Goal: Task Accomplishment & Management: Manage account settings

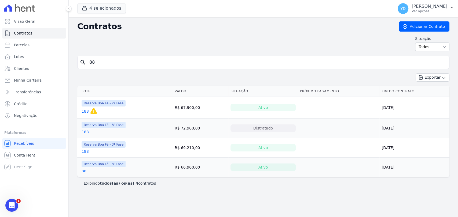
drag, startPoint x: 153, startPoint y: 47, endPoint x: 151, endPoint y: 58, distance: 10.8
click at [153, 48] on div "Situação: Ativo Todos Pausado Distratado Rascunho Expirado Encerrado" at bounding box center [263, 44] width 372 height 16
click at [27, 65] on link "Clientes" at bounding box center [34, 68] width 64 height 11
click at [126, 65] on input "88" at bounding box center [266, 62] width 361 height 11
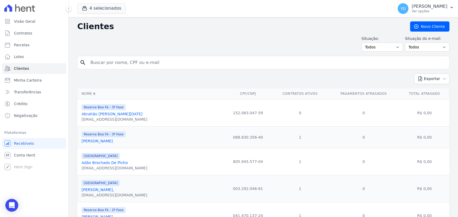
click at [134, 63] on input "search" at bounding box center [267, 62] width 360 height 11
paste input "Andrei Conrado Da Silva Antônio"
type input "Andrei Conrado Da Silva Antônio"
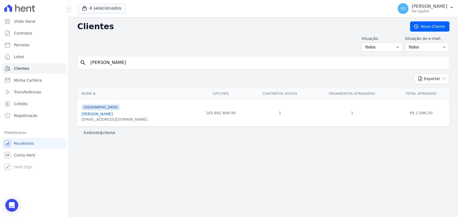
click at [177, 65] on input "Andrei Conrado Da Silva Antônio" at bounding box center [267, 62] width 360 height 11
paste input "Maria Conceição Brandão Petraszek"
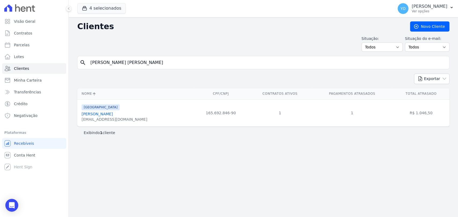
type input "Maria Conceição Brandão Petraszek"
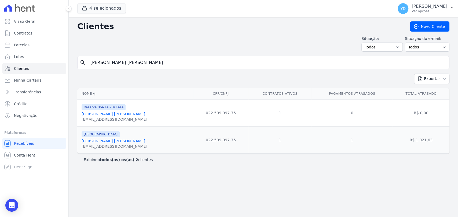
click at [148, 63] on input "Maria Conceição Brandão Petraszek" at bounding box center [267, 62] width 360 height 11
paste input "Ana Livia Mauricio Perdigão"
type input "Ana Livia Mauricio Perdigão"
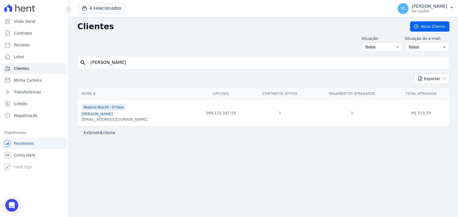
click at [169, 56] on div "search Ana Livia Mauricio Perdigão" at bounding box center [263, 62] width 372 height 13
click at [169, 57] on input "Ana Livia Mauricio Perdigão" at bounding box center [267, 62] width 360 height 11
click at [170, 57] on input "Ana Livia Mauricio Perdigão" at bounding box center [267, 62] width 360 height 11
paste input "André Aparecido Júli"
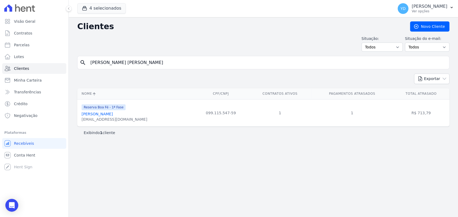
click at [170, 57] on input "Ana Livia Mauricio André Aparecido Júlio" at bounding box center [267, 62] width 360 height 11
paste input "search"
type input "André Aparecido Júlio"
click at [195, 63] on input "André Aparecido Júlio" at bounding box center [267, 62] width 360 height 11
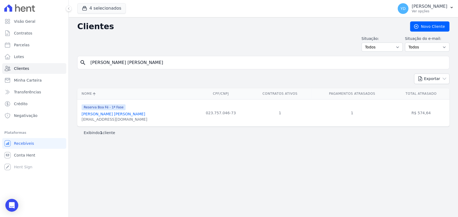
click at [195, 63] on input "André Aparecido Júlio" at bounding box center [267, 62] width 360 height 11
paste input "Carlos Alexandre Bello Sant Anna"
type input "Carlos Alexandre Bello Sant Anna"
click at [190, 52] on div "Clientes Novo Cliente Situação: Todos Adimplentes Inadimplentes Situação do e-m…" at bounding box center [263, 117] width 389 height 200
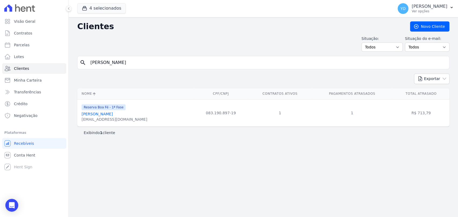
click at [189, 61] on input "Carlos Alexandre Bello Sant Anna" at bounding box center [267, 62] width 360 height 11
paste input "Guilherme Nunes Da Silv"
type input "Guilherme Nunes Da Silva"
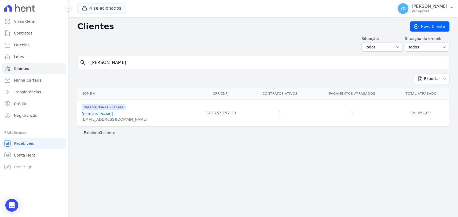
click at [172, 70] on form "search Guilherme Nunes Da Silva" at bounding box center [263, 65] width 372 height 18
click at [170, 65] on input "Guilherme Nunes Da Silva" at bounding box center [267, 62] width 360 height 11
paste input "José Fabio De Oliveira Cardoso"
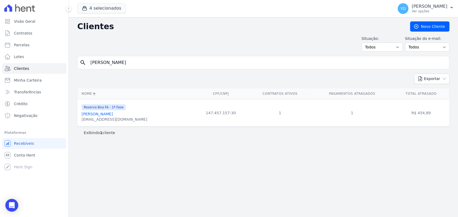
type input "José Fabio De Oliveira Cardoso"
click at [144, 65] on input "José Fabio De Oliveira Cardoso" at bounding box center [267, 62] width 360 height 11
paste input "Marcelo Quesado Filgueiras"
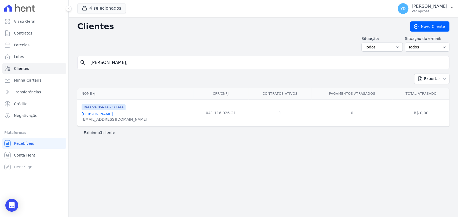
type input "Marcelo Quesado Filgueiras,"
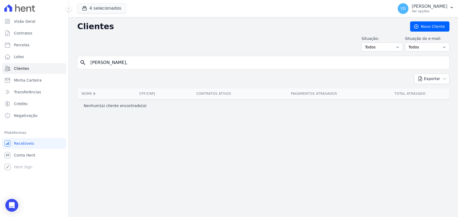
click at [144, 65] on input "Marcelo Quesado Filgueiras," at bounding box center [267, 62] width 360 height 11
type input "Marcelo Quesado Filgueiras"
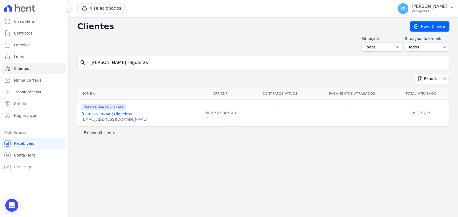
click at [211, 61] on input "Marcelo Quesado Filgueiras" at bounding box center [267, 62] width 360 height 11
paste input "iqueias Roberto Da Silva"
type input "Miqueias Roberto Da Silva"
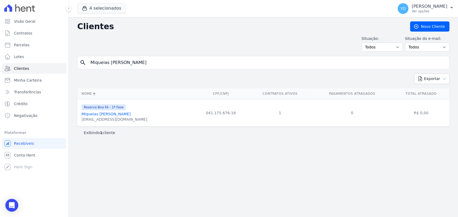
click at [179, 67] on input "Miqueias Roberto Da Silva" at bounding box center [267, 62] width 360 height 11
paste input "Rosimeire Aparecida De Oliveira Dias"
type input "Rosimeire Aparecida De Oliveira Dias"
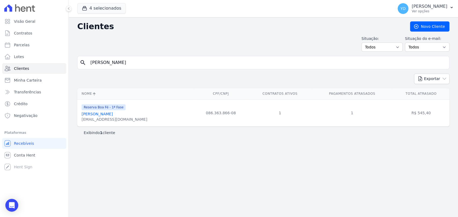
click at [182, 65] on input "Rosimeire Aparecida De Oliveira Dias" at bounding box center [267, 62] width 360 height 11
paste input "Vanja Carla Da Silva"
type input "Vanja Carla Da Silva"
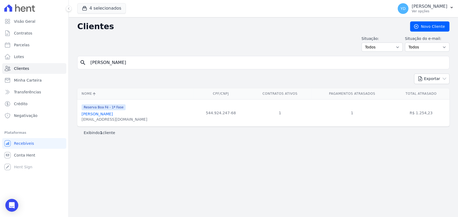
click at [172, 62] on input "Vanja Carla Da Silva" at bounding box center [267, 62] width 360 height 11
paste input "Geferson Gomes De Araujo"
type input "Geferson Gomes De Araujo"
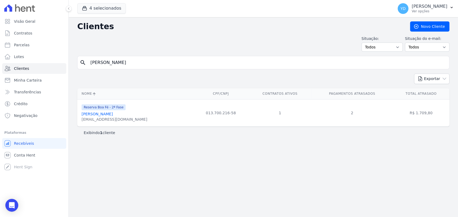
drag, startPoint x: 156, startPoint y: 52, endPoint x: 158, endPoint y: 58, distance: 6.6
click at [157, 57] on div "Clientes Novo Cliente Situação: Todos Adimplentes Inadimplentes Situação do e-m…" at bounding box center [263, 117] width 389 height 200
click at [158, 58] on input "Geferson Gomes De Araujo" at bounding box center [267, 62] width 360 height 11
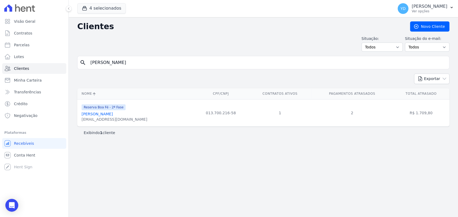
paste input "Izaias De Souza Moutinho Junior"
type input "Izaias De Souza Moutinho Junior"
click at [159, 59] on input "Izaias De Souza Moutinho Junior" at bounding box center [267, 62] width 360 height 11
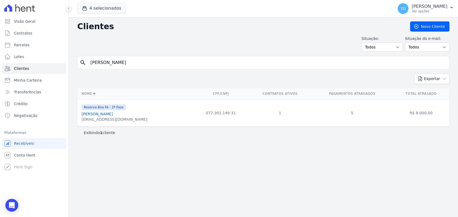
paste input "Jardel Lage Louzada"
type input "Jardel Lage Louzada"
click at [168, 61] on input "Jardel Lage Louzada" at bounding box center [267, 62] width 360 height 11
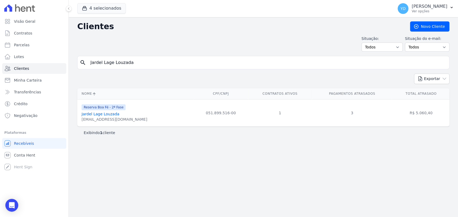
paste input "Leharte Portela Henrique"
type input "Leharte Portela Henrique"
drag, startPoint x: 172, startPoint y: 70, endPoint x: 170, endPoint y: 61, distance: 9.4
click at [172, 69] on form "search Leharte Portela Henrique" at bounding box center [263, 65] width 372 height 18
click at [170, 61] on input "Leharte Portela Henrique" at bounding box center [267, 62] width 360 height 11
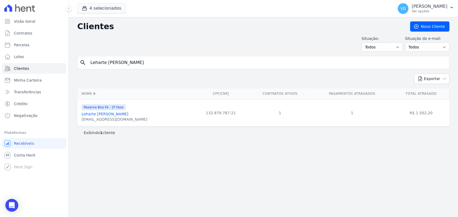
click at [170, 61] on input "Leharte Portela Henrique" at bounding box center [267, 62] width 360 height 11
paste input "uciane Aparecida Felix"
type input "Luciane Aparecida Felix"
click at [182, 62] on input "Luciane Aparecida Felix" at bounding box center [267, 62] width 360 height 11
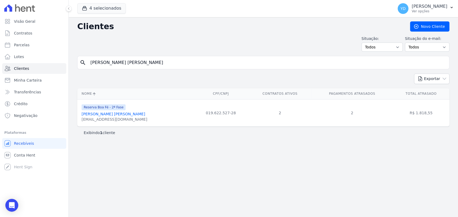
click at [182, 62] on input "Luciane Aparecida Felix" at bounding box center [267, 62] width 360 height 11
paste input "Lucineia Xavier Ferrari De Oliveira"
click at [182, 62] on input "Luciane Aparecida Lucineia Xavier Ferrari De Oliveira" at bounding box center [267, 62] width 360 height 11
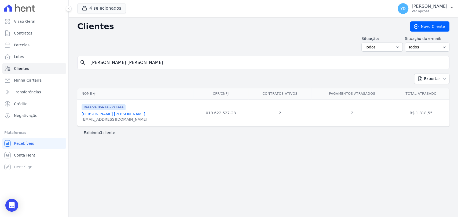
paste input "search"
type input "Lucineia Xavier Ferrari De Oliveira"
click at [154, 58] on input "Lucineia Xavier Ferrari De Oliveira" at bounding box center [267, 62] width 360 height 11
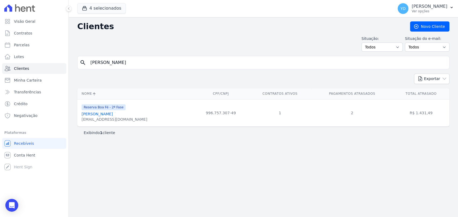
paste input "Thiago Meggiolaro Gomury"
type input "Thiago Meggiolaro Gomury"
click at [168, 55] on div "Clientes Novo Cliente Situação: Todos Adimplentes Inadimplentes Situação do e-m…" at bounding box center [263, 117] width 389 height 200
drag, startPoint x: 168, startPoint y: 55, endPoint x: 169, endPoint y: 61, distance: 5.4
click at [169, 58] on div "Clientes Novo Cliente Situação: Todos Adimplentes Inadimplentes Situação do e-m…" at bounding box center [263, 117] width 389 height 200
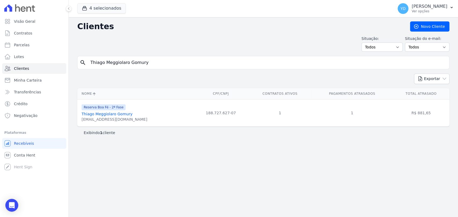
click at [169, 61] on input "Thiago Meggiolaro Gomury" at bounding box center [267, 62] width 360 height 11
paste input "Flávia Fernandes Daniel"
type input "Flávia Fernandes Daniel"
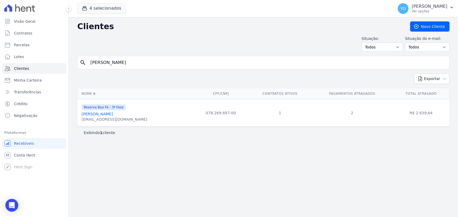
click at [168, 62] on input "Flávia Fernandes Daniel" at bounding box center [267, 62] width 360 height 11
paste input "aviane Aparecida De Almeida Gomes"
type input "Flaviane Aparecida De Almeida Gomes"
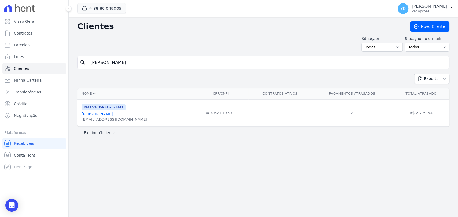
click at [160, 66] on input "Flaviane Aparecida De Almeida Gomes" at bounding box center [267, 62] width 360 height 11
paste input "Tiago Abreu Poncio"
type input "Tiago Abreu Poncio"
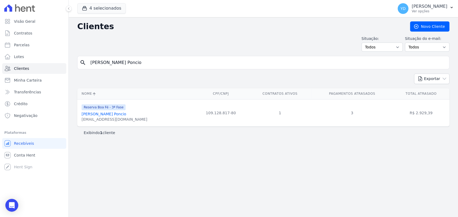
click at [183, 63] on input "Tiago Abreu Poncio" at bounding box center [267, 62] width 360 height 11
paste input "Vanda Pomin De Freitas Silva -"
type input "Vanda Pomin De Freitas Silva"
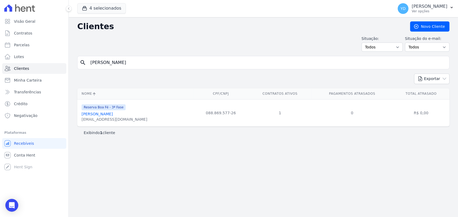
click at [175, 60] on input "Vanda Pomin De Freitas Silva" at bounding box center [267, 62] width 360 height 11
paste input "Woodson Sahuan Rodrigues Mattos"
type input "Woodson Sahuan Rodrigues Mattos"
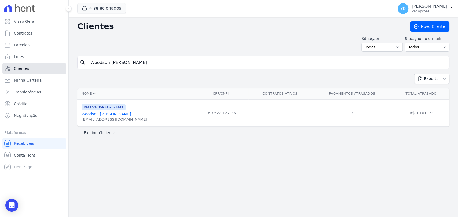
click at [45, 65] on link "Clientes" at bounding box center [34, 68] width 64 height 11
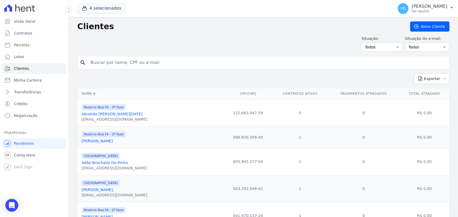
click at [112, 64] on input "search" at bounding box center [267, 62] width 360 height 11
type input "jardel"
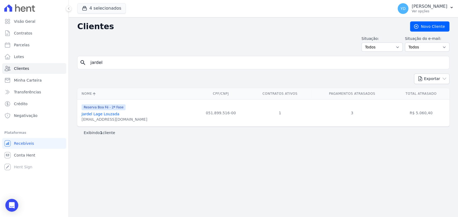
click at [97, 115] on link "Jardel Lage Louzada" at bounding box center [101, 114] width 38 height 4
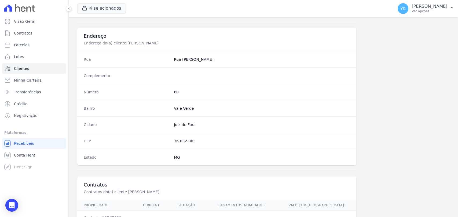
scroll to position [283, 0]
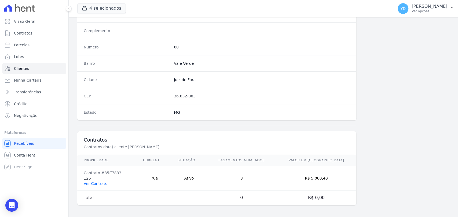
click at [100, 182] on link "Ver Contrato" at bounding box center [96, 184] width 24 height 4
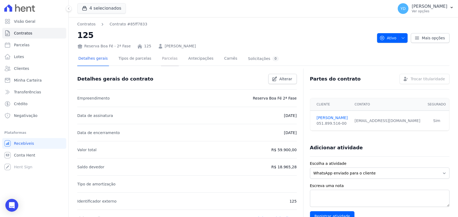
click at [161, 57] on link "Parcelas" at bounding box center [170, 59] width 18 height 14
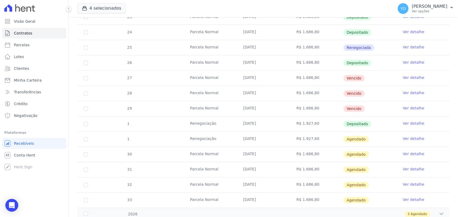
scroll to position [149, 0]
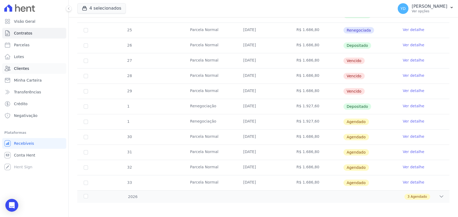
click at [17, 69] on span "Clientes" at bounding box center [21, 68] width 15 height 5
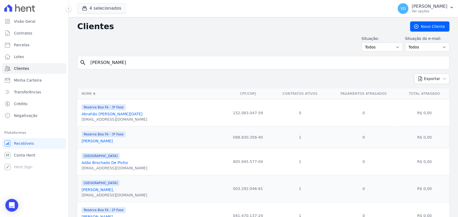
type input "marcelo"
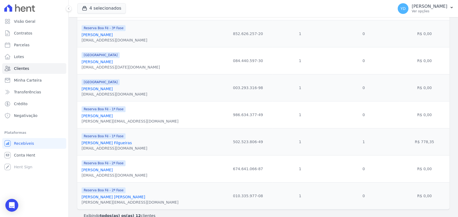
scroll to position [223, 0]
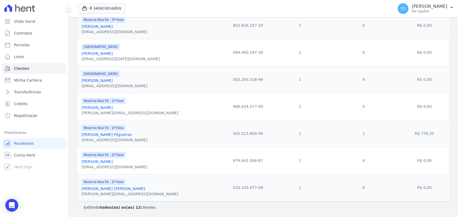
click at [124, 138] on div "rita@hospitalnolar.med.br" at bounding box center [115, 140] width 66 height 5
click at [124, 135] on link "[PERSON_NAME] Filgueiras" at bounding box center [107, 135] width 50 height 4
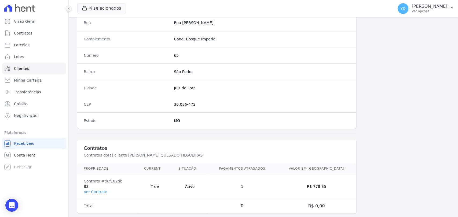
scroll to position [283, 0]
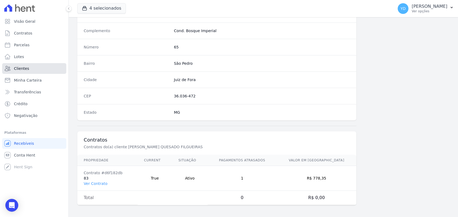
click at [45, 73] on link "Clientes" at bounding box center [34, 68] width 64 height 11
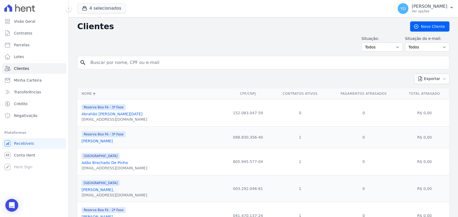
click at [134, 62] on input "search" at bounding box center [267, 62] width 360 height 11
type input "carlos alexandre"
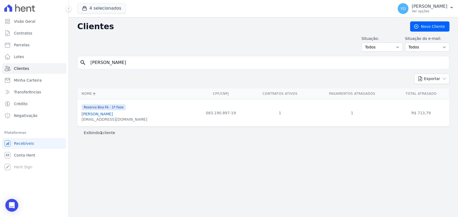
click at [129, 61] on input "carlos alexandre" at bounding box center [267, 62] width 360 height 11
click at [33, 31] on link "Contratos" at bounding box center [34, 33] width 64 height 11
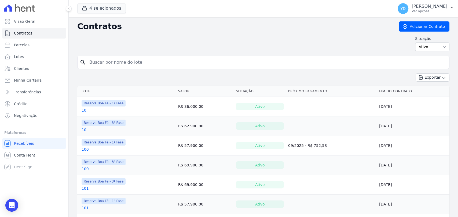
click at [143, 63] on input "search" at bounding box center [266, 62] width 361 height 11
type input "82"
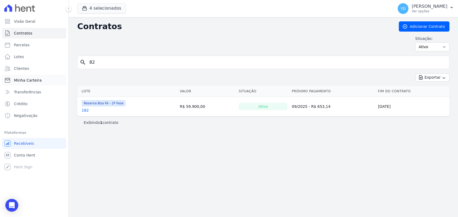
click at [47, 76] on link "Minha Carteira" at bounding box center [34, 80] width 64 height 11
click at [44, 67] on link "Clientes" at bounding box center [34, 68] width 64 height 11
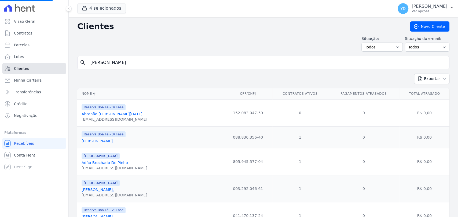
click at [44, 67] on link "Clientes" at bounding box center [34, 68] width 64 height 11
click at [13, 81] on link "Minha Carteira" at bounding box center [34, 80] width 64 height 11
click at [21, 69] on span "Clientes" at bounding box center [21, 68] width 15 height 5
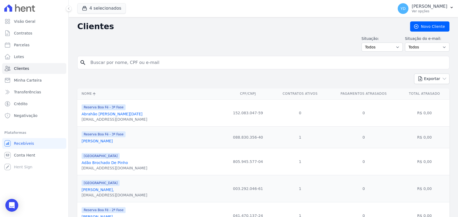
click at [148, 63] on input "search" at bounding box center [267, 62] width 360 height 11
paste input "Carlos Alexandre Bello Sant Anna"
type input "Carlos Alexandre Bello Sant Anna"
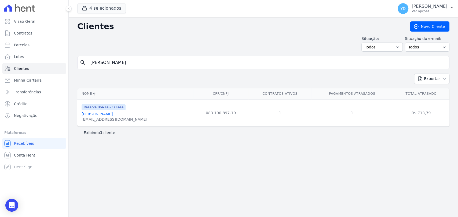
click at [112, 65] on input "Carlos Alexandre Bello Sant Anna" at bounding box center [267, 62] width 360 height 11
click at [42, 27] on ul "Visão Geral Contratos Parcelas Lotes Clientes Minha Carteira Transferências Cré…" at bounding box center [34, 68] width 64 height 105
click at [44, 31] on link "Contratos" at bounding box center [34, 33] width 64 height 11
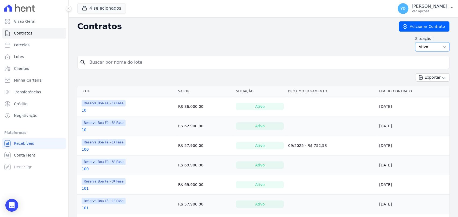
click at [430, 43] on select "Ativo Todos Pausado Distratado Rascunho Expirado Encerrado" at bounding box center [432, 46] width 34 height 9
select select "all"
click at [415, 42] on select "Ativo Todos Pausado Distratado Rascunho Expirado Encerrado" at bounding box center [432, 46] width 34 height 9
click at [394, 66] on input "search" at bounding box center [266, 62] width 361 height 11
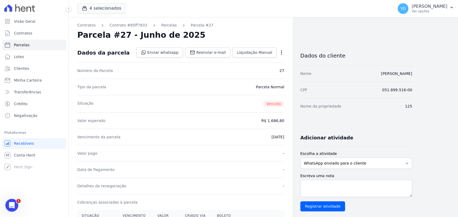
click at [280, 55] on icon "button" at bounding box center [281, 52] width 5 height 5
click at [276, 62] on link "Alterar" at bounding box center [258, 60] width 47 height 10
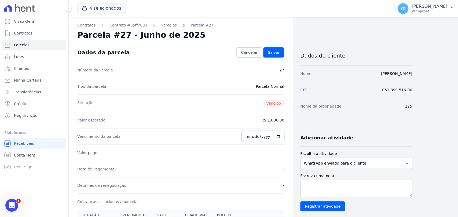
click at [251, 138] on input "[DATE]" at bounding box center [263, 136] width 42 height 11
type input "[DATE]"
click at [268, 57] on link "Salvar" at bounding box center [273, 52] width 21 height 10
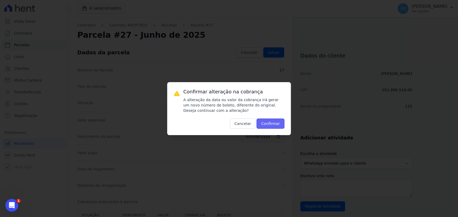
click at [268, 128] on button "Confirmar" at bounding box center [270, 124] width 28 height 10
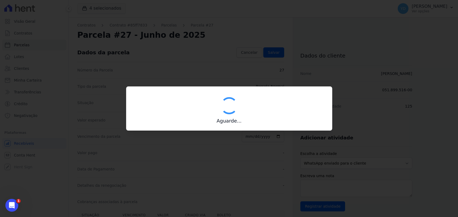
type input "00190000090335103300000608539177111230000168680"
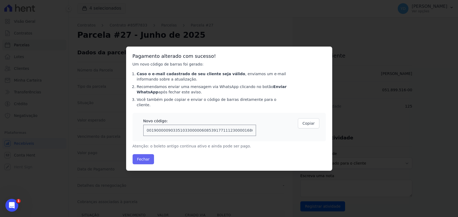
drag, startPoint x: 130, startPoint y: 156, endPoint x: 134, endPoint y: 157, distance: 3.5
click at [131, 156] on div "Pagamento alterado com sucesso! Um novo código de barras foi gerado: Caso o e-m…" at bounding box center [229, 109] width 206 height 124
click at [135, 157] on button "Fechar" at bounding box center [143, 159] width 22 height 10
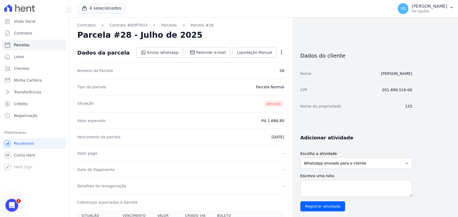
click at [286, 51] on div "Contratos Contrato #85ff7833 [GEOGRAPHIC_DATA] Parcela #28 [GEOGRAPHIC_DATA] #2…" at bounding box center [181, 190] width 224 height 346
click at [284, 51] on icon "button" at bounding box center [281, 52] width 5 height 5
click at [276, 59] on link "Alterar" at bounding box center [258, 60] width 47 height 10
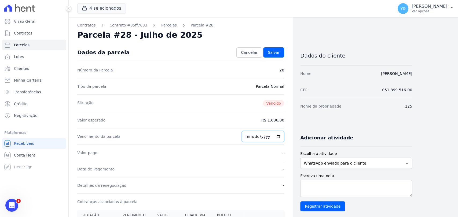
click at [250, 135] on input "[DATE]" at bounding box center [263, 136] width 42 height 11
type input "[DATE]"
drag, startPoint x: 272, startPoint y: 50, endPoint x: 265, endPoint y: 44, distance: 8.6
click at [271, 50] on span "Salvar" at bounding box center [274, 52] width 12 height 5
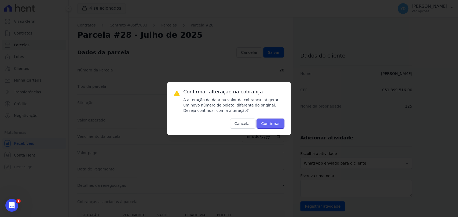
click at [268, 128] on button "Confirmar" at bounding box center [270, 124] width 28 height 10
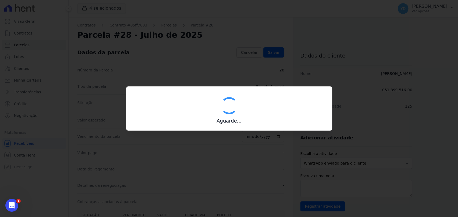
type input "00190000090335103300000633176177911530000168680"
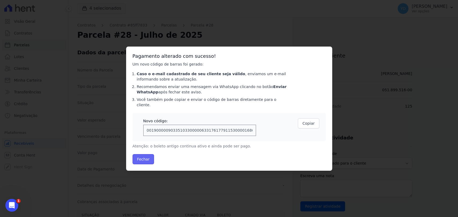
click at [142, 155] on button "Fechar" at bounding box center [143, 159] width 22 height 10
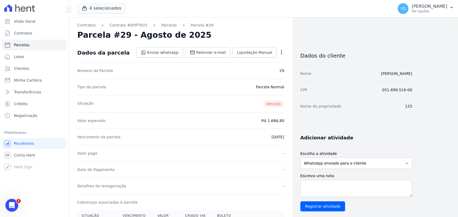
click at [281, 56] on div "Open options" at bounding box center [281, 53] width 5 height 7
click at [282, 54] on icon "button" at bounding box center [281, 52] width 5 height 5
click at [275, 55] on link "Alterar" at bounding box center [258, 60] width 47 height 10
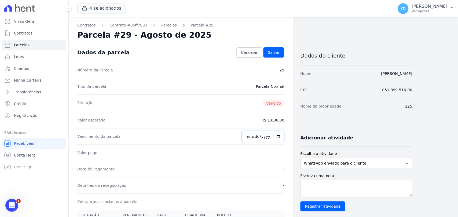
click at [247, 139] on input "2025-09-03" at bounding box center [263, 136] width 42 height 11
type input "[DATE]"
click at [270, 54] on span "Salvar" at bounding box center [274, 52] width 12 height 5
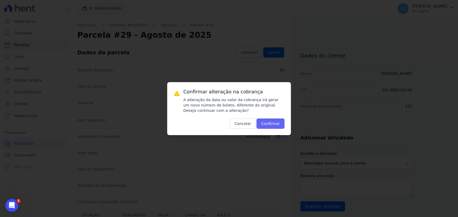
click at [269, 119] on button "Confirmar" at bounding box center [270, 124] width 28 height 10
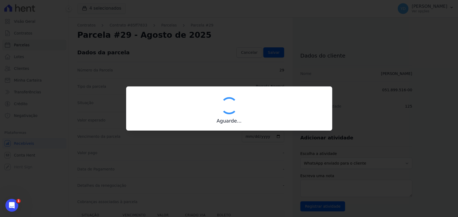
type input "00190000090335103300000651441172111840000168680"
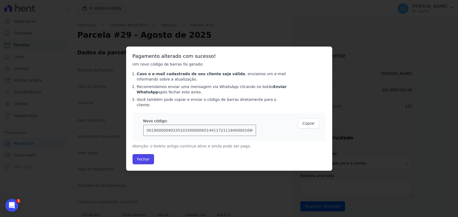
drag, startPoint x: 151, startPoint y: 159, endPoint x: 149, endPoint y: 147, distance: 12.2
click at [151, 159] on button "Fechar" at bounding box center [143, 159] width 22 height 10
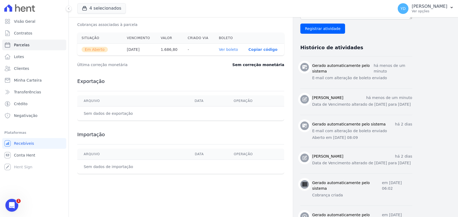
scroll to position [179, 0]
click at [235, 50] on link "Ver boleto" at bounding box center [227, 49] width 19 height 4
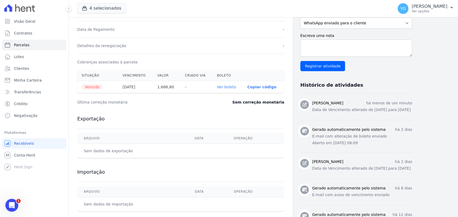
scroll to position [149, 0]
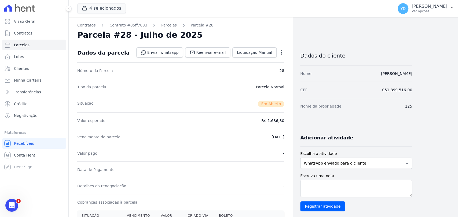
scroll to position [89, 0]
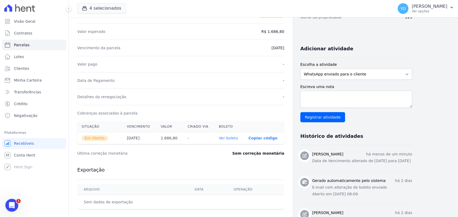
click at [236, 139] on link "Ver boleto" at bounding box center [227, 138] width 19 height 4
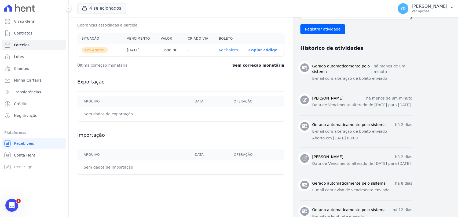
scroll to position [208, 0]
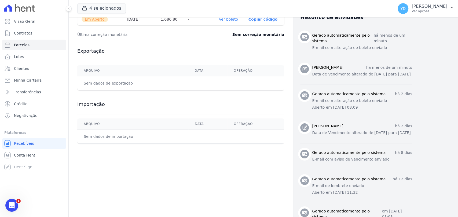
click at [225, 18] on link "Ver boleto" at bounding box center [227, 19] width 19 height 4
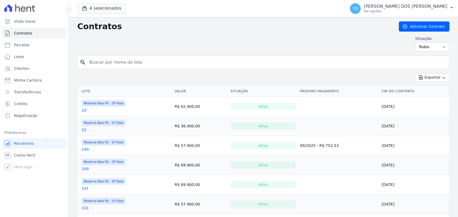
click at [330, 63] on input "search" at bounding box center [266, 62] width 361 height 11
type input "1"
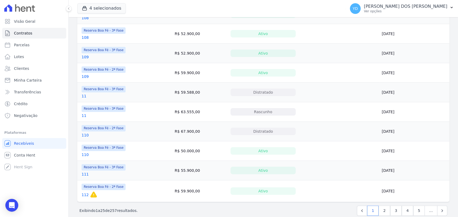
scroll to position [400, 0]
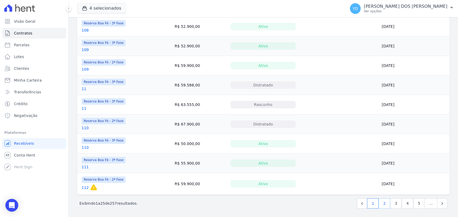
click at [386, 202] on link "2" at bounding box center [384, 204] width 12 height 10
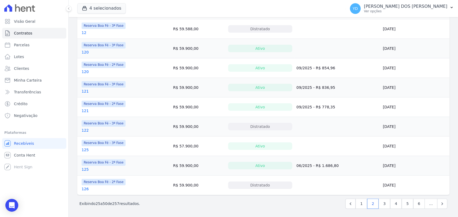
scroll to position [393, 0]
click at [379, 203] on link "3" at bounding box center [384, 204] width 12 height 10
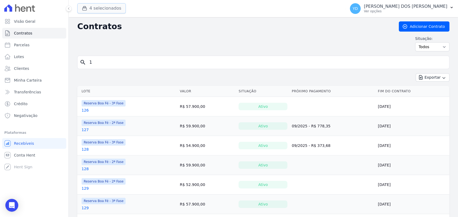
click at [96, 8] on button "4 selecionados" at bounding box center [101, 8] width 49 height 10
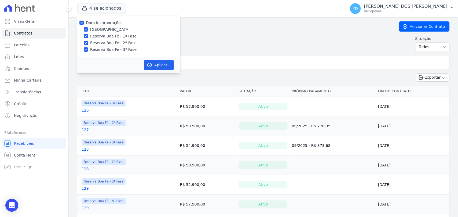
click at [94, 25] on label "Doro Incorporações" at bounding box center [104, 23] width 37 height 4
click at [84, 25] on input "Doro Incorporações" at bounding box center [81, 23] width 4 height 4
checkbox input "false"
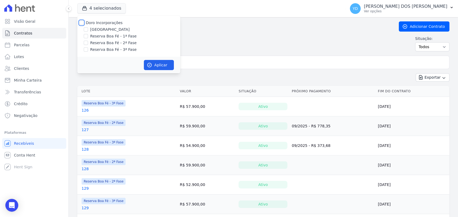
checkbox input "false"
click at [105, 37] on label "Reserva Boa Fé - 1ª Fase" at bounding box center [113, 37] width 46 height 6
click at [88, 37] on input "Reserva Boa Fé - 1ª Fase" at bounding box center [86, 36] width 4 height 4
checkbox input "true"
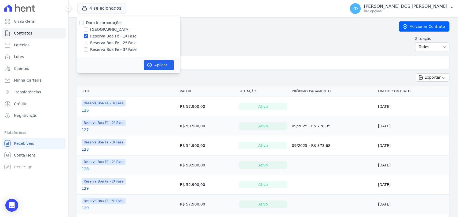
drag, startPoint x: 146, startPoint y: 64, endPoint x: 161, endPoint y: 69, distance: 15.3
click at [147, 64] on icon "button" at bounding box center [149, 64] width 5 height 5
click at [209, 61] on input "1" at bounding box center [266, 62] width 361 height 11
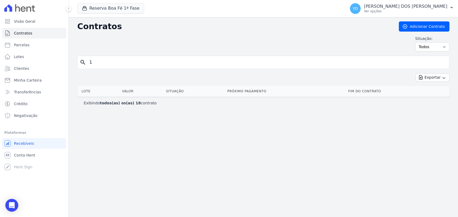
click at [209, 61] on input "1" at bounding box center [266, 62] width 361 height 11
click at [210, 61] on input "1" at bounding box center [266, 62] width 361 height 11
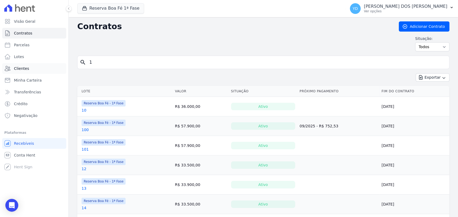
click at [27, 65] on link "Clientes" at bounding box center [34, 68] width 64 height 11
click at [110, 65] on input "1" at bounding box center [266, 62] width 361 height 11
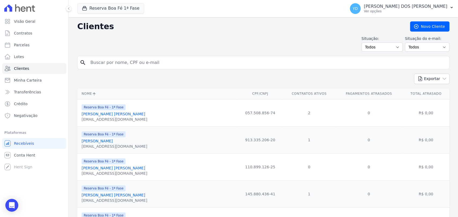
click at [110, 65] on input "search" at bounding box center [267, 62] width 360 height 11
paste input "Marcos Vinicius"
type input "Marcos Vinicius"
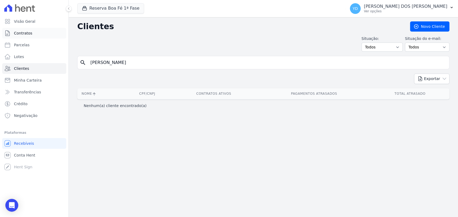
click at [45, 33] on link "Contratos" at bounding box center [34, 33] width 64 height 11
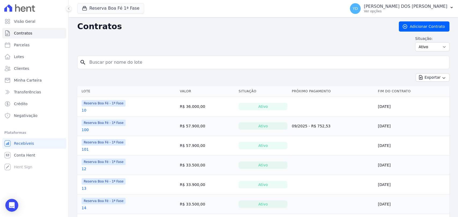
click at [125, 62] on input "search" at bounding box center [266, 62] width 361 height 11
type input "93"
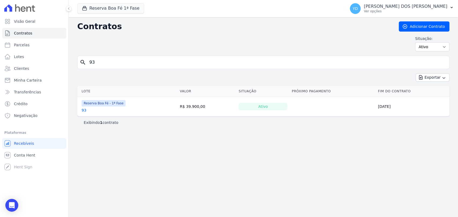
click at [84, 108] on link "93" at bounding box center [84, 110] width 5 height 5
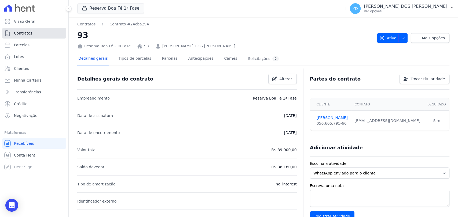
click at [55, 31] on link "Contratos" at bounding box center [34, 33] width 64 height 11
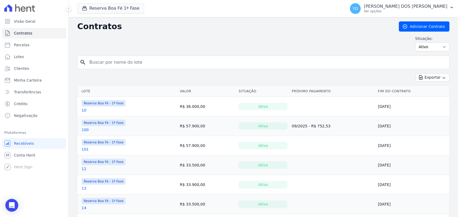
click at [147, 61] on input "search" at bounding box center [266, 62] width 361 height 11
type input "227"
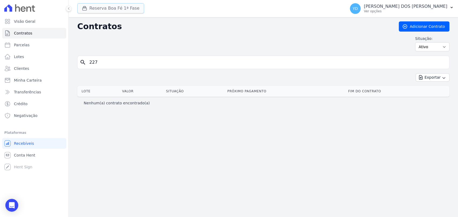
click at [124, 9] on button "Reserva Boa Fé 1ª Fase" at bounding box center [110, 8] width 67 height 10
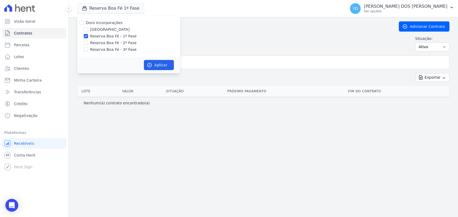
click at [119, 41] on label "Reserva Boa Fé - 2ª Fase" at bounding box center [113, 43] width 46 height 6
click at [88, 41] on input "Reserva Boa Fé - 2ª Fase" at bounding box center [86, 43] width 4 height 4
checkbox input "true"
click at [150, 64] on icon "button" at bounding box center [149, 64] width 5 height 5
click at [184, 61] on input "227" at bounding box center [266, 62] width 361 height 11
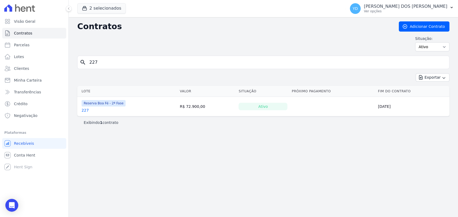
click at [184, 61] on input "227" at bounding box center [266, 62] width 361 height 11
click at [111, 65] on input "227" at bounding box center [266, 62] width 361 height 11
type input "144"
click at [103, 8] on button "2 selecionados" at bounding box center [101, 8] width 49 height 10
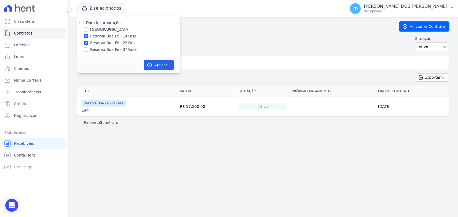
click at [110, 49] on label "Reserva Boa Fé - 3ª Fase" at bounding box center [113, 50] width 46 height 6
click at [88, 49] on input "Reserva Boa Fé - 3ª Fase" at bounding box center [86, 49] width 4 height 4
checkbox input "true"
click at [161, 64] on button "Aplicar" at bounding box center [159, 65] width 30 height 10
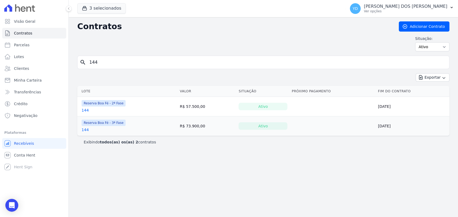
click at [189, 61] on input "144" at bounding box center [266, 62] width 361 height 11
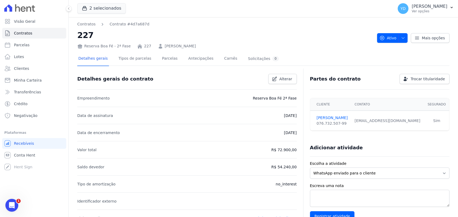
drag, startPoint x: 234, startPoint y: 46, endPoint x: 158, endPoint y: 45, distance: 76.2
click at [158, 45] on div "Reserva Boa Fé - 2ª Fase 227 [PERSON_NAME]" at bounding box center [224, 45] width 295 height 8
click at [217, 121] on li "Data de assinatura [DATE]" at bounding box center [186, 115] width 219 height 17
click at [161, 58] on link "Parcelas" at bounding box center [170, 59] width 18 height 14
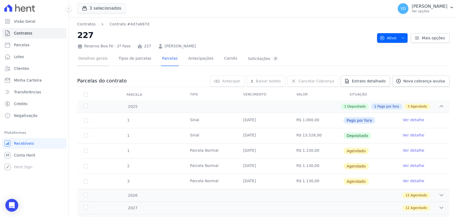
click at [95, 63] on link "Detalhes gerais" at bounding box center [93, 59] width 32 height 14
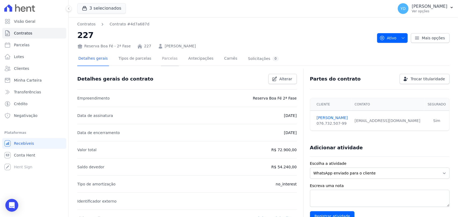
click at [163, 61] on link "Parcelas" at bounding box center [170, 59] width 18 height 14
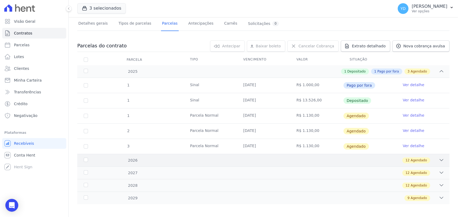
scroll to position [38, 0]
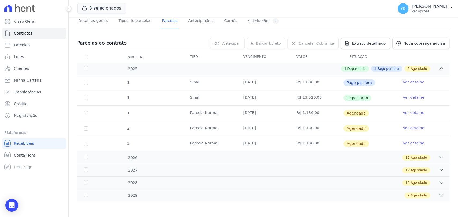
click at [245, 203] on div "Parcelas do contrato 0 selecionada(s) [GEOGRAPHIC_DATA] [GEOGRAPHIC_DATA] Reneg…" at bounding box center [263, 119] width 372 height 175
click at [231, 195] on div "9 Agendado" at bounding box center [281, 196] width 325 height 6
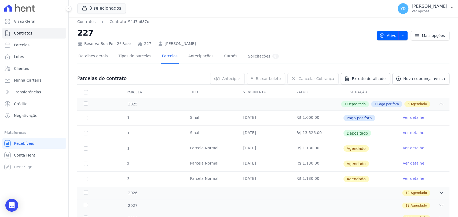
scroll to position [0, 0]
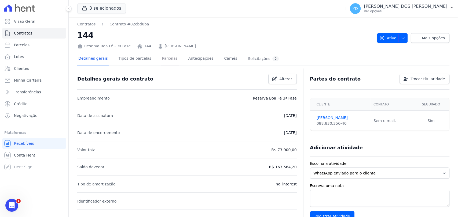
click at [163, 60] on link "Parcelas" at bounding box center [170, 59] width 18 height 14
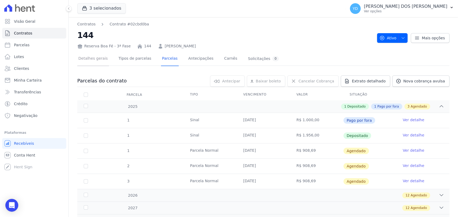
click at [97, 55] on link "Detalhes gerais" at bounding box center [93, 59] width 32 height 14
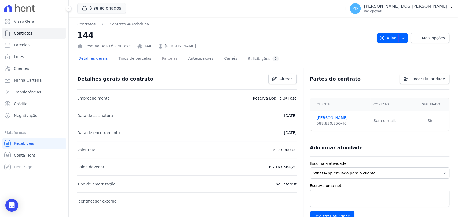
click at [161, 58] on link "Parcelas" at bounding box center [170, 59] width 18 height 14
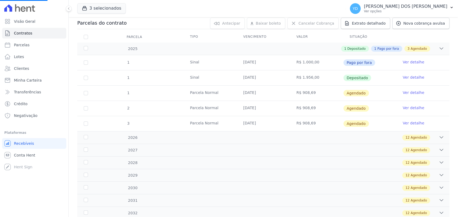
scroll to position [60, 0]
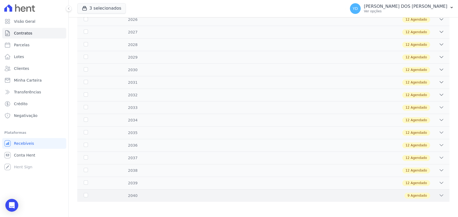
click at [259, 194] on div "9 Agendado" at bounding box center [281, 196] width 325 height 6
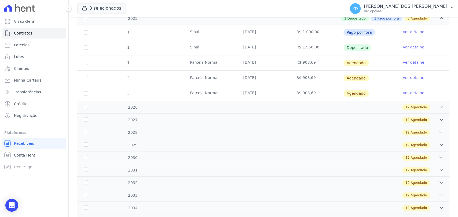
scroll to position [75, 0]
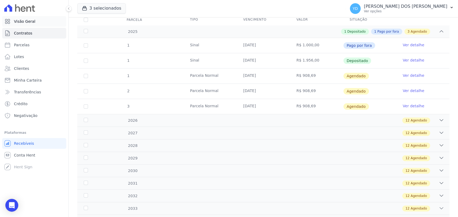
click at [29, 20] on span "Visão Geral" at bounding box center [24, 21] width 21 height 5
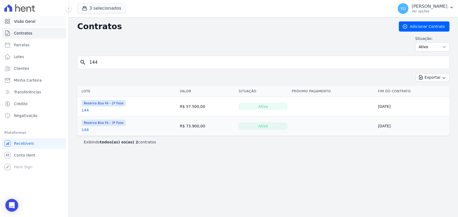
click at [46, 22] on link "Visão Geral" at bounding box center [34, 21] width 64 height 11
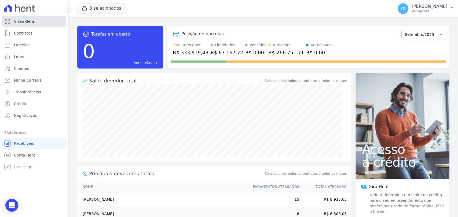
drag, startPoint x: 41, startPoint y: 20, endPoint x: 45, endPoint y: 20, distance: 4.3
click at [41, 20] on link "Visão Geral" at bounding box center [34, 21] width 64 height 11
click at [62, 23] on link "Visão Geral" at bounding box center [34, 21] width 64 height 11
click at [16, 15] on div at bounding box center [34, 8] width 64 height 16
click at [33, 29] on link "Contratos" at bounding box center [34, 33] width 64 height 11
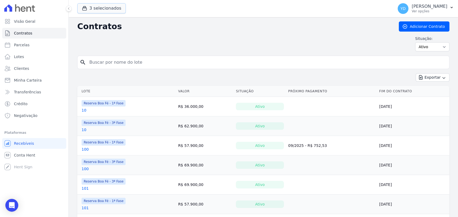
click at [98, 8] on button "3 selecionados" at bounding box center [101, 8] width 49 height 10
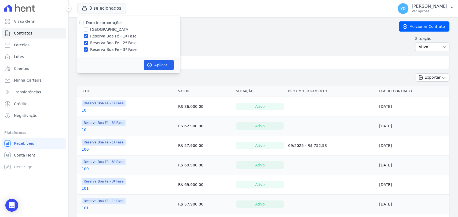
click at [108, 24] on label "Doro Incorporações" at bounding box center [104, 23] width 37 height 4
click at [84, 24] on input "Doro Incorporações" at bounding box center [81, 23] width 4 height 4
checkbox input "true"
click at [110, 21] on label "Doro Incorporações" at bounding box center [104, 23] width 37 height 4
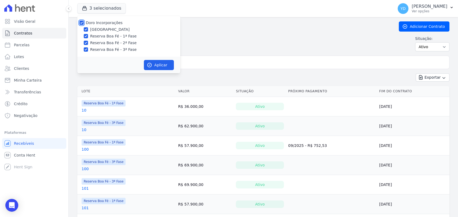
click at [84, 21] on input "Doro Incorporações" at bounding box center [81, 23] width 4 height 4
checkbox input "false"
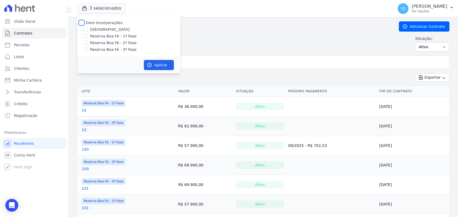
checkbox input "false"
click at [112, 38] on div "Doro Incorporações Parque das Palmeiras Reserva Boa Fé - 1ª Fase Reserva Boa Fé…" at bounding box center [128, 36] width 103 height 41
click at [112, 37] on label "Reserva Boa Fé - 1ª Fase" at bounding box center [113, 37] width 46 height 6
click at [88, 37] on input "Reserva Boa Fé - 1ª Fase" at bounding box center [86, 36] width 4 height 4
checkbox input "true"
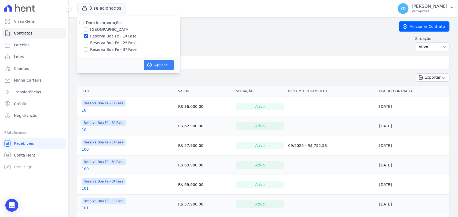
click at [155, 69] on button "Aplicar" at bounding box center [159, 65] width 30 height 10
click at [191, 65] on input "search" at bounding box center [266, 62] width 361 height 11
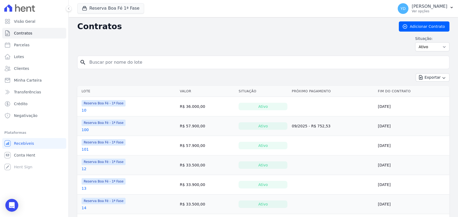
click at [191, 65] on input "search" at bounding box center [266, 62] width 361 height 11
type input "1"
click at [106, 62] on input "1" at bounding box center [266, 62] width 361 height 11
type input "8"
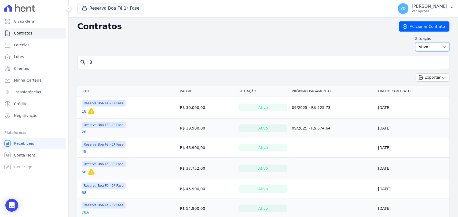
click at [433, 48] on select "Ativo Todos Pausado Distratado Rascunho Expirado Encerrado" at bounding box center [432, 46] width 34 height 9
select select "all"
click at [415, 42] on select "Ativo Todos Pausado Distratado Rascunho Expirado Encerrado" at bounding box center [432, 46] width 34 height 9
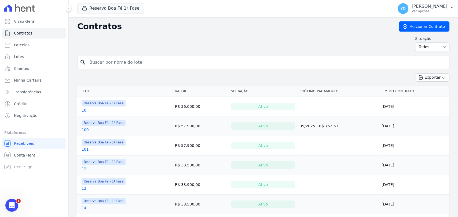
click at [158, 67] on input "search" at bounding box center [266, 62] width 361 height 11
type input "9"
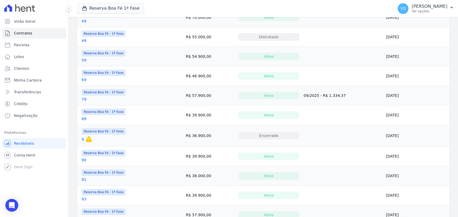
scroll to position [149, 0]
click at [83, 137] on link "9" at bounding box center [83, 138] width 2 height 5
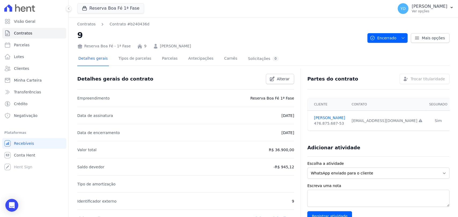
click at [159, 67] on div at bounding box center [263, 68] width 372 height 5
click at [161, 58] on link "Parcelas" at bounding box center [170, 59] width 18 height 14
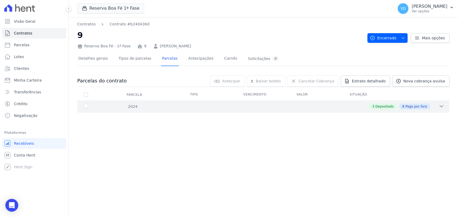
click at [317, 108] on div "3 Depositado 8 Pago por fora" at bounding box center [281, 107] width 325 height 6
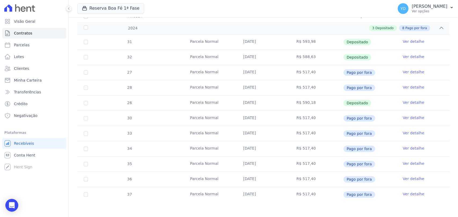
scroll to position [79, 0]
drag, startPoint x: 141, startPoint y: 72, endPoint x: 134, endPoint y: 91, distance: 19.8
click at [134, 91] on tbody "31 [GEOGRAPHIC_DATA] [DATE] R$ 593,98 Depositado Ver detalhe 32 [GEOGRAPHIC_DAT…" at bounding box center [263, 118] width 372 height 168
click at [138, 100] on tr "26 [GEOGRAPHIC_DATA] [DATE] R$ 590,18 Depositado Ver detalhe" at bounding box center [263, 102] width 372 height 15
drag, startPoint x: 138, startPoint y: 108, endPoint x: 118, endPoint y: 107, distance: 20.4
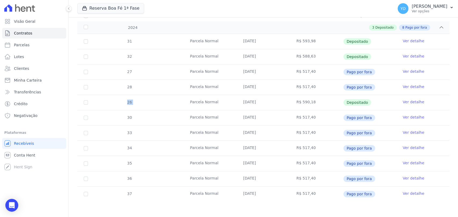
click at [118, 107] on tr "26 [GEOGRAPHIC_DATA] [DATE] R$ 590,18 Depositado Ver detalhe" at bounding box center [263, 102] width 372 height 15
click at [128, 98] on div "26" at bounding box center [129, 102] width 18 height 14
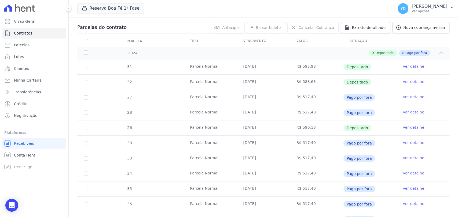
scroll to position [0, 0]
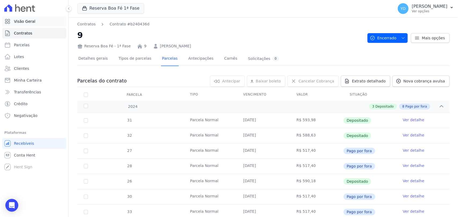
click at [45, 23] on link "Visão Geral" at bounding box center [34, 21] width 64 height 11
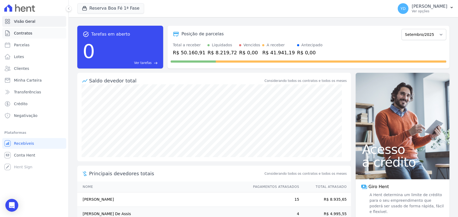
click at [24, 33] on span "Contratos" at bounding box center [23, 33] width 18 height 5
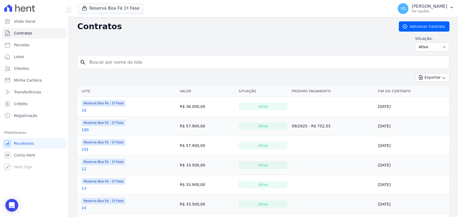
click at [134, 62] on input "search" at bounding box center [266, 62] width 361 height 11
type input "b12"
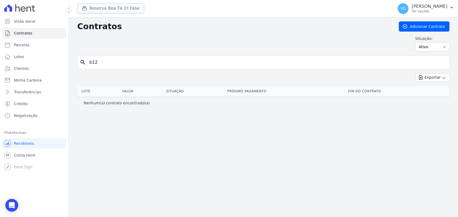
click at [121, 4] on button "Reserva Boa Fé 1ª Fase" at bounding box center [110, 8] width 67 height 10
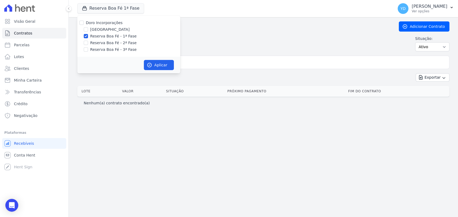
click at [117, 22] on label "Doro Incorporações" at bounding box center [104, 23] width 37 height 4
click at [84, 22] on input "Doro Incorporações" at bounding box center [81, 23] width 4 height 4
checkbox input "true"
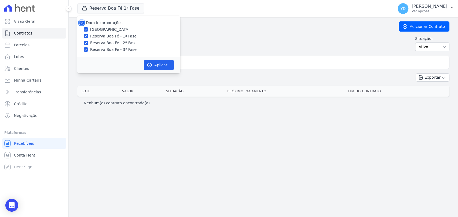
checkbox input "true"
drag, startPoint x: 150, startPoint y: 71, endPoint x: 153, endPoint y: 63, distance: 8.7
click at [150, 69] on div "Aplicar" at bounding box center [128, 65] width 103 height 17
click at [153, 63] on button "Aplicar" at bounding box center [159, 65] width 30 height 10
click at [191, 60] on input "b12" at bounding box center [266, 62] width 361 height 11
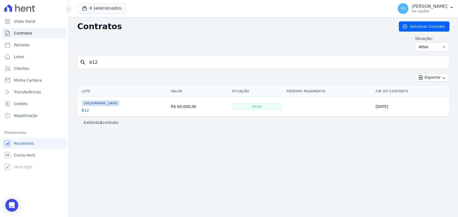
click at [191, 60] on input "b12" at bounding box center [266, 62] width 361 height 11
drag, startPoint x: 82, startPoint y: 109, endPoint x: 86, endPoint y: 104, distance: 6.5
click at [82, 109] on link "B12" at bounding box center [85, 110] width 7 height 5
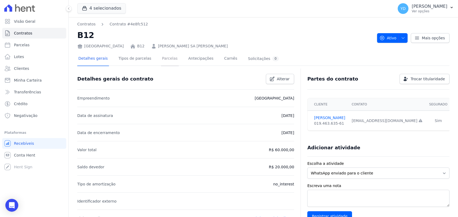
click at [161, 58] on link "Parcelas" at bounding box center [170, 59] width 18 height 14
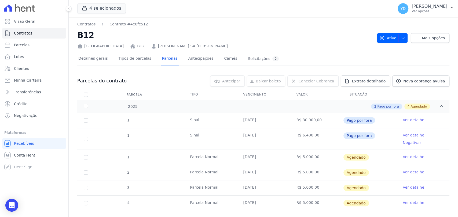
scroll to position [3, 0]
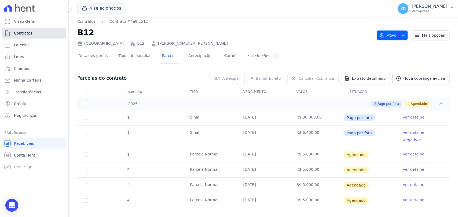
click at [32, 37] on link "Contratos" at bounding box center [34, 33] width 64 height 11
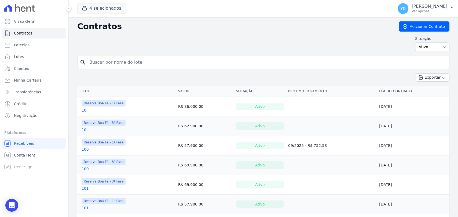
click at [114, 63] on input "search" at bounding box center [266, 62] width 361 height 11
click at [120, 35] on div "Contratos Adicionar Contrato Situação: Ativo Todos Pausado Distratado Rascunho …" at bounding box center [263, 38] width 372 height 34
click at [137, 97] on td "Reserva Boa Fé - 1ª Fase 10" at bounding box center [126, 106] width 99 height 19
click at [128, 22] on h2 "Contratos" at bounding box center [233, 27] width 313 height 10
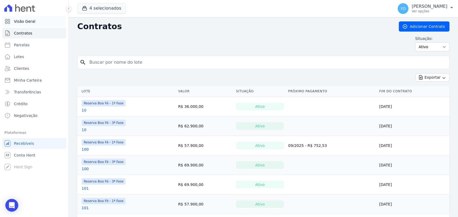
click at [36, 22] on link "Visão Geral" at bounding box center [34, 21] width 64 height 11
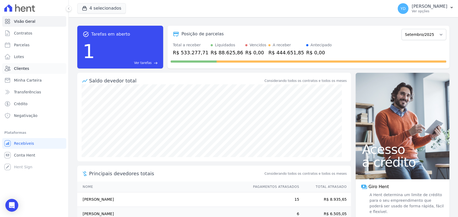
click at [37, 69] on link "Clientes" at bounding box center [34, 68] width 64 height 11
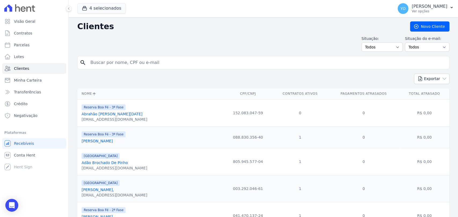
click at [152, 67] on input "search" at bounding box center [267, 62] width 360 height 11
type input "jardel"
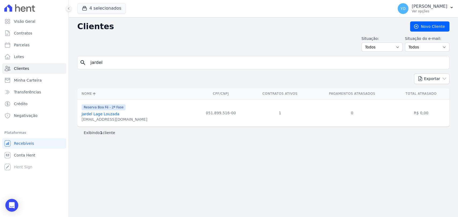
click at [101, 116] on link "Jardel Lage Louzada" at bounding box center [101, 114] width 38 height 4
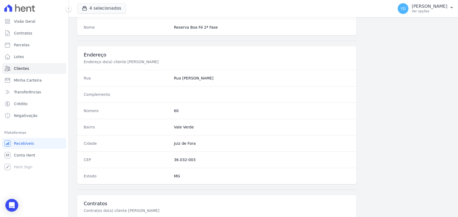
scroll to position [283, 0]
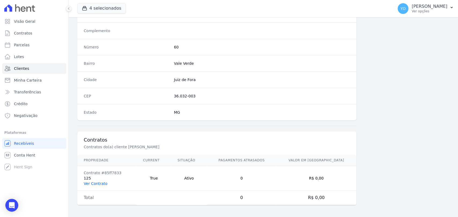
click at [95, 184] on link "Ver Contrato" at bounding box center [96, 184] width 24 height 4
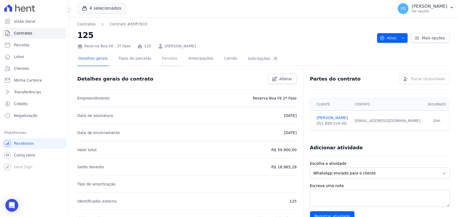
click at [169, 58] on link "Parcelas" at bounding box center [170, 59] width 18 height 14
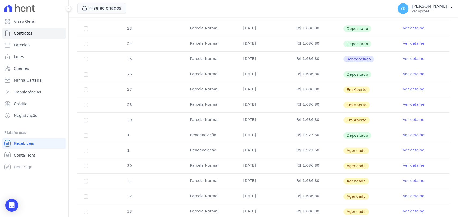
scroll to position [119, 0]
